Goal: Find specific page/section: Find specific page/section

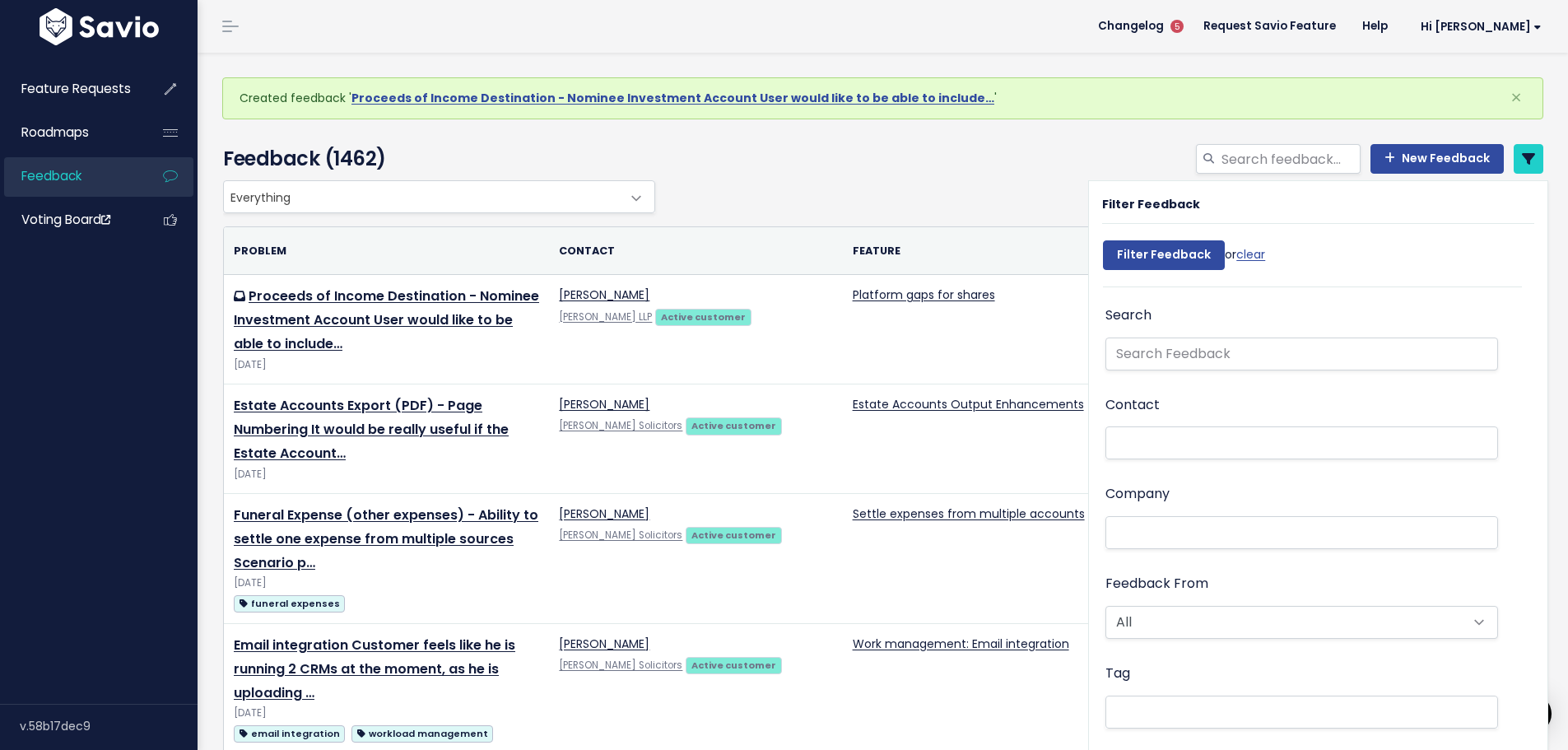
select select
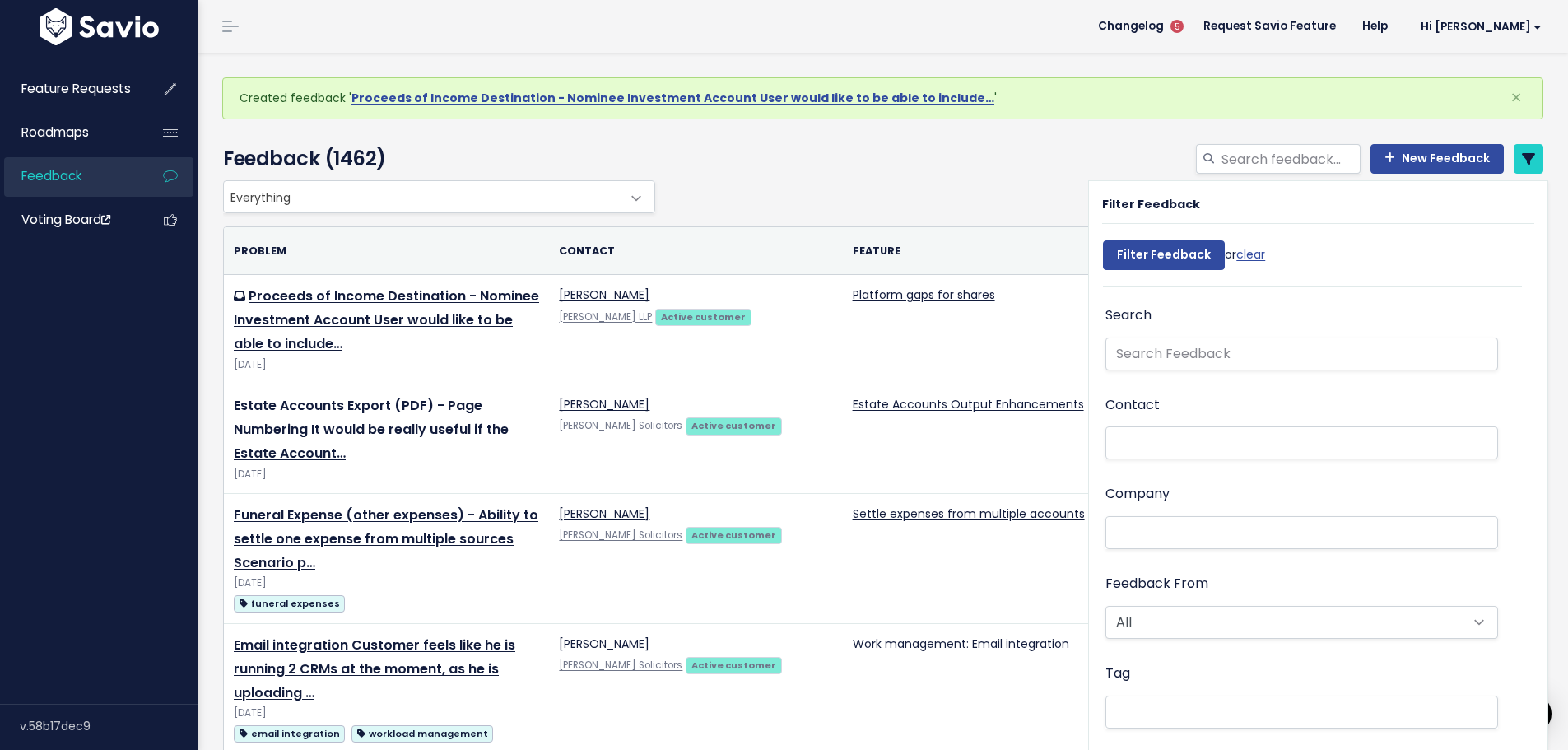
select select
click at [1254, 255] on link "clear" at bounding box center [1251, 254] width 29 height 17
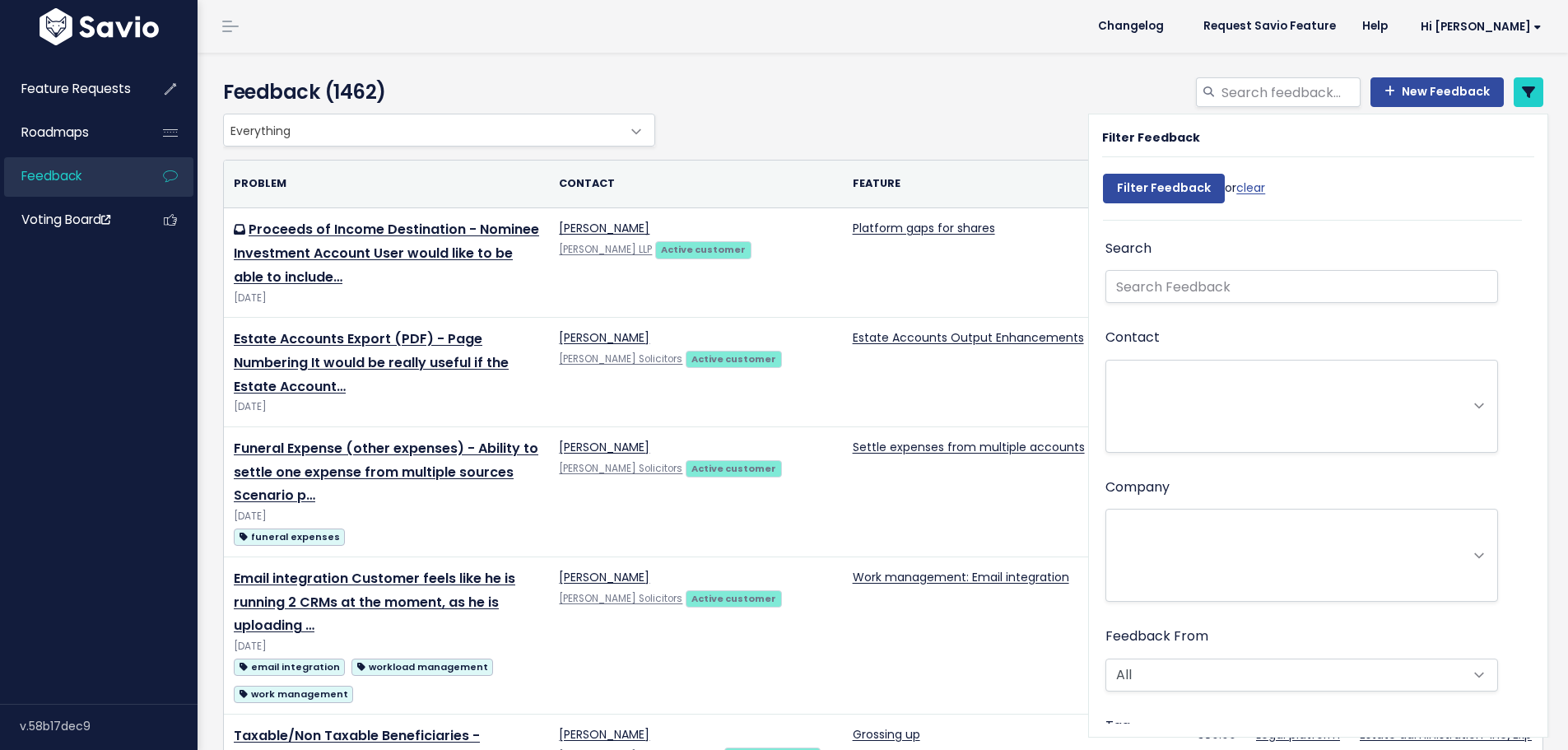
select select
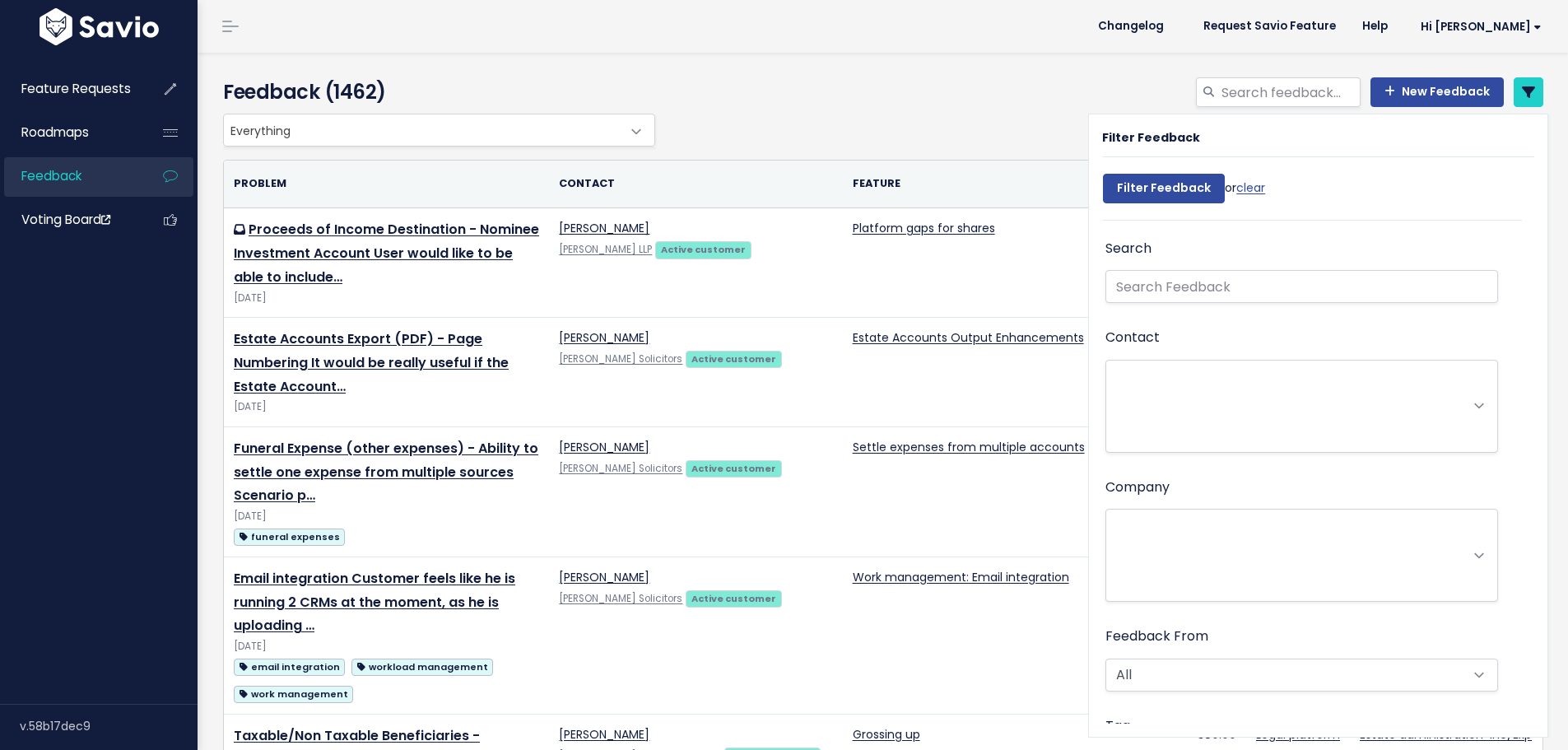
select select
